Goal: Check status

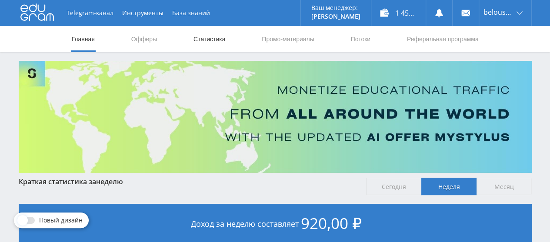
click at [203, 35] on link "Статистика" at bounding box center [210, 39] width 34 height 26
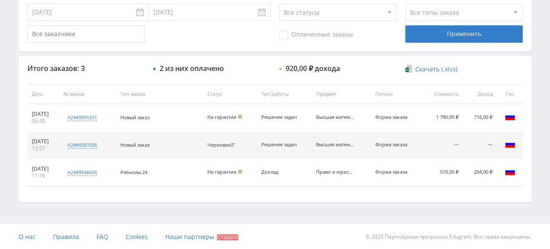
scroll to position [10, 0]
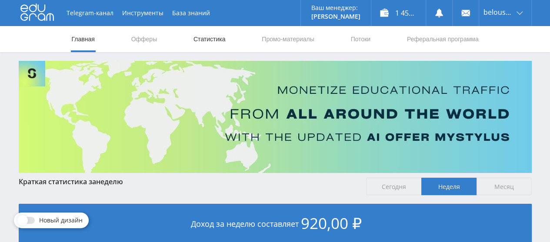
click at [202, 40] on link "Статистика" at bounding box center [210, 39] width 34 height 26
click at [204, 46] on link "Статистика" at bounding box center [210, 39] width 34 height 26
click at [200, 43] on link "Статистика" at bounding box center [210, 39] width 34 height 26
